Goal: Go to known website: Access a specific website the user already knows

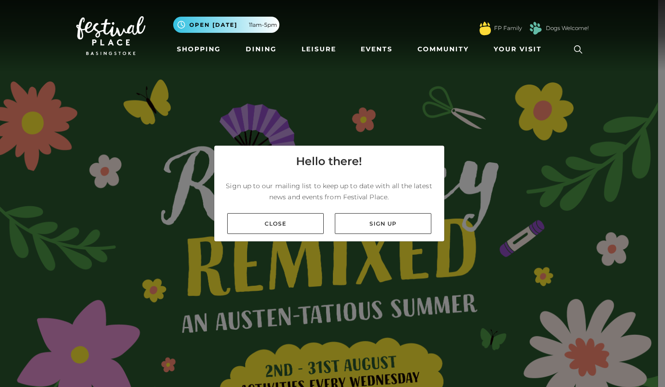
click at [304, 231] on link "Close" at bounding box center [275, 223] width 97 height 21
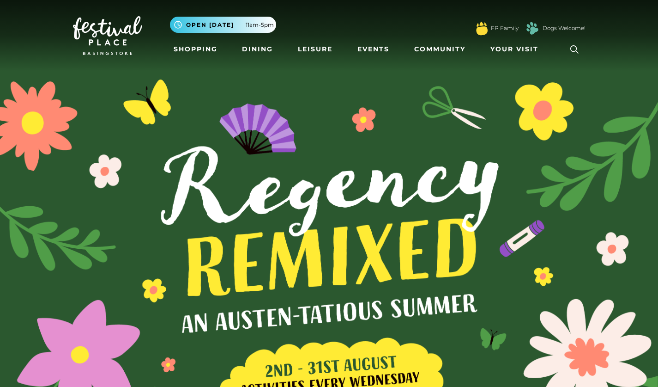
click at [203, 56] on link "Shopping" at bounding box center [195, 49] width 51 height 17
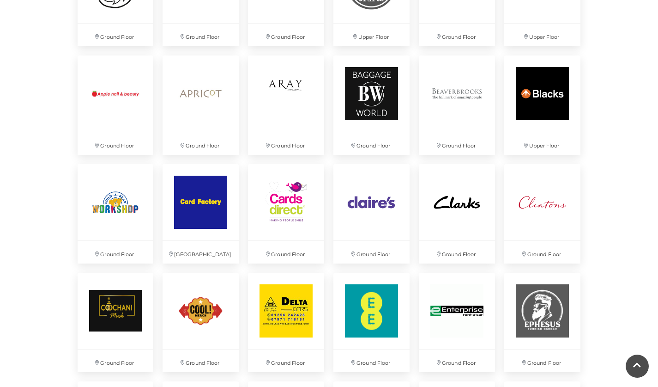
scroll to position [746, 0]
click at [286, 206] on img at bounding box center [286, 202] width 80 height 80
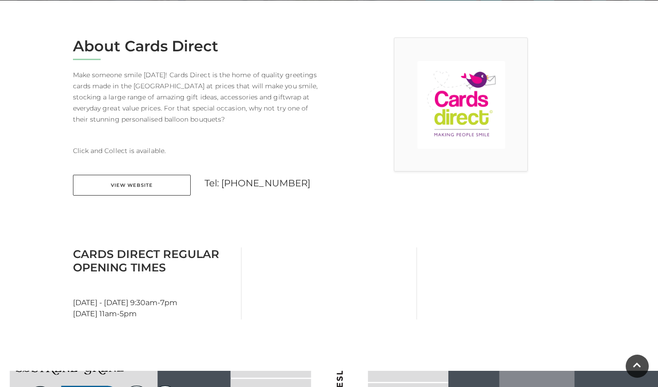
scroll to position [232, 0]
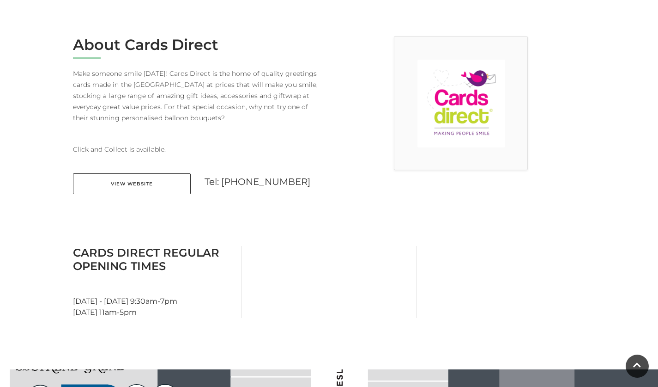
click at [163, 193] on link "View Website" at bounding box center [132, 183] width 118 height 21
